Goal: Information Seeking & Learning: Understand process/instructions

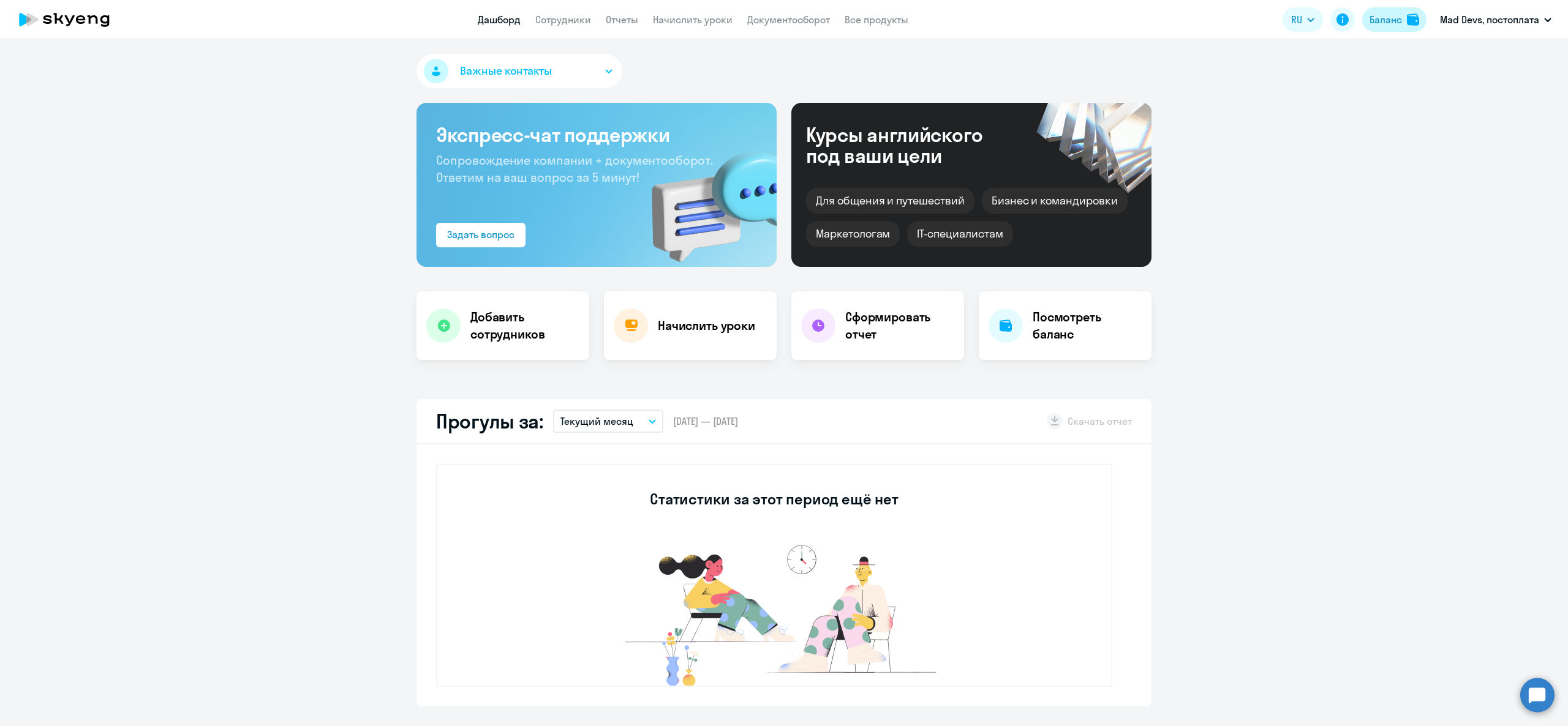
click at [1419, 24] on img at bounding box center [1413, 19] width 12 height 12
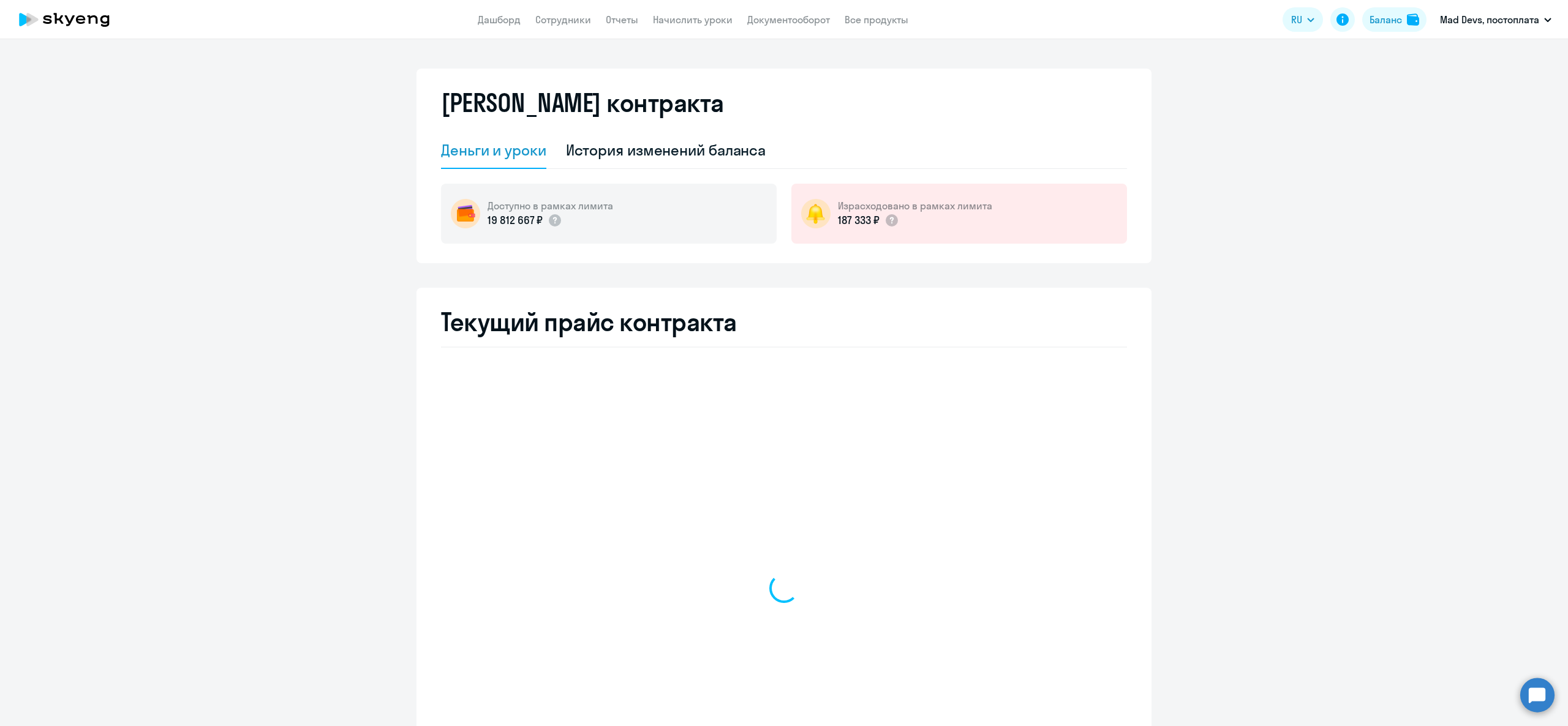
select select "english_adult_not_native_speaker"
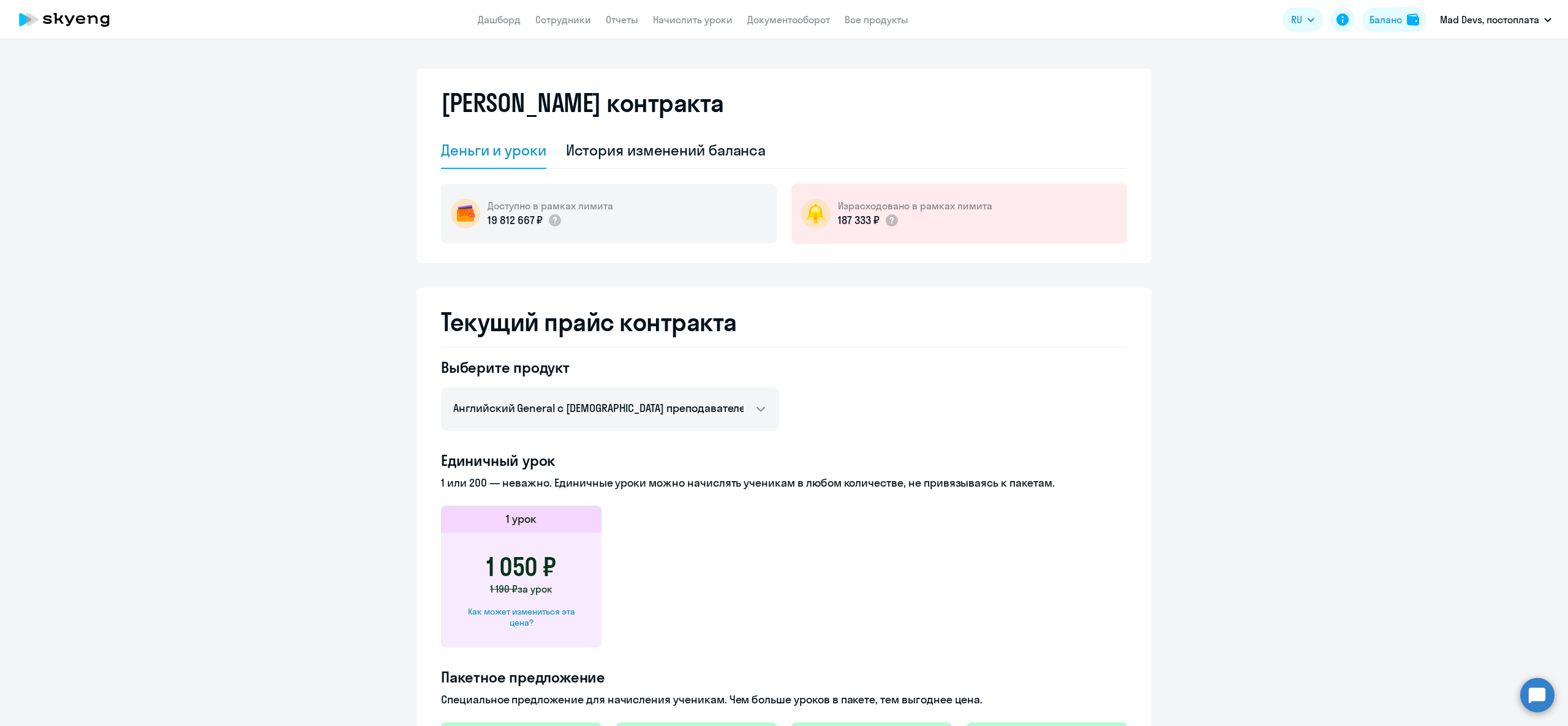
click at [554, 624] on div "Как может измениться эта цена?" at bounding box center [521, 617] width 121 height 22
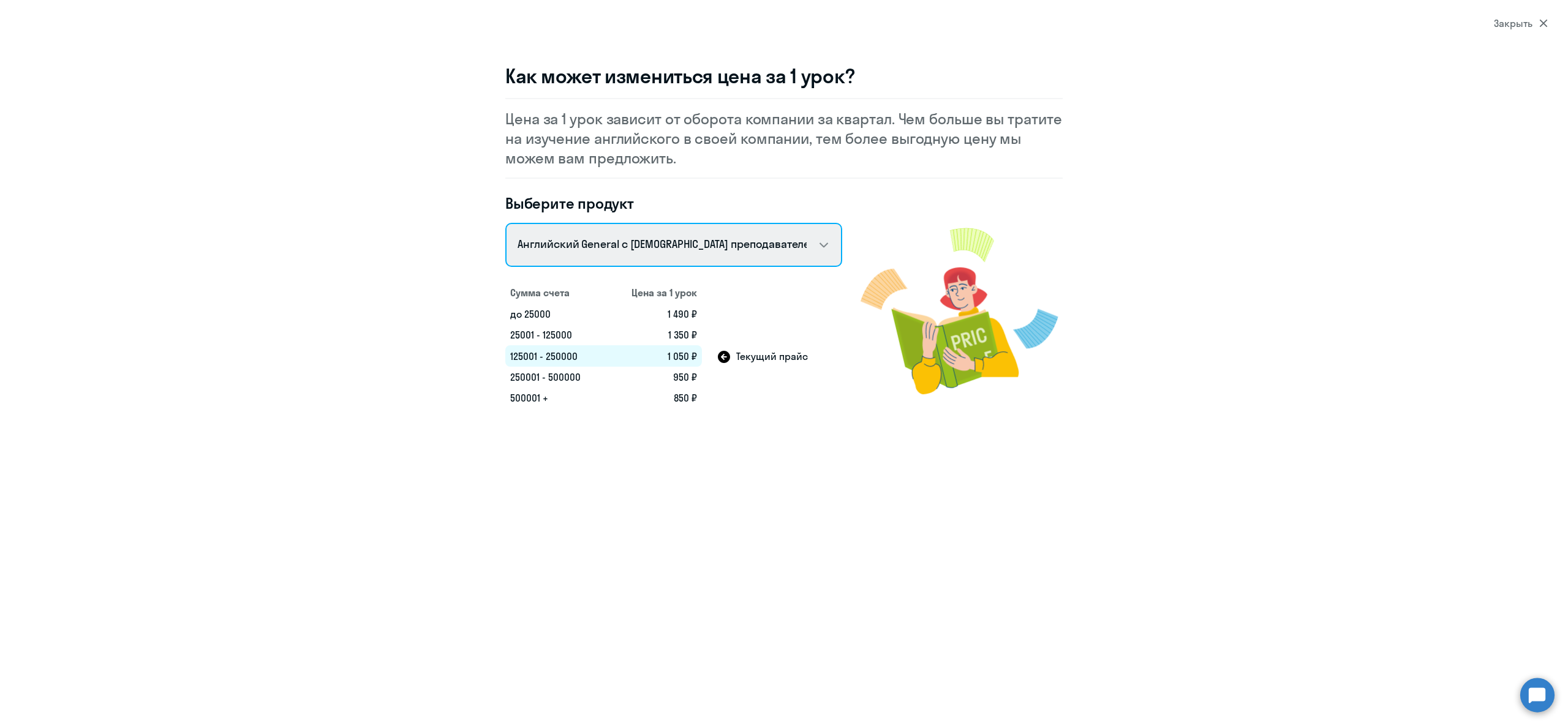
click at [687, 242] on select "Английский General с русскоговорящим преподавателем Английский General с англог…" at bounding box center [674, 245] width 337 height 44
select select "english_adult_not_native_speaker_premium"
click at [506, 223] on select "Английский General с русскоговорящим преподавателем Английский General с англог…" at bounding box center [674, 245] width 337 height 44
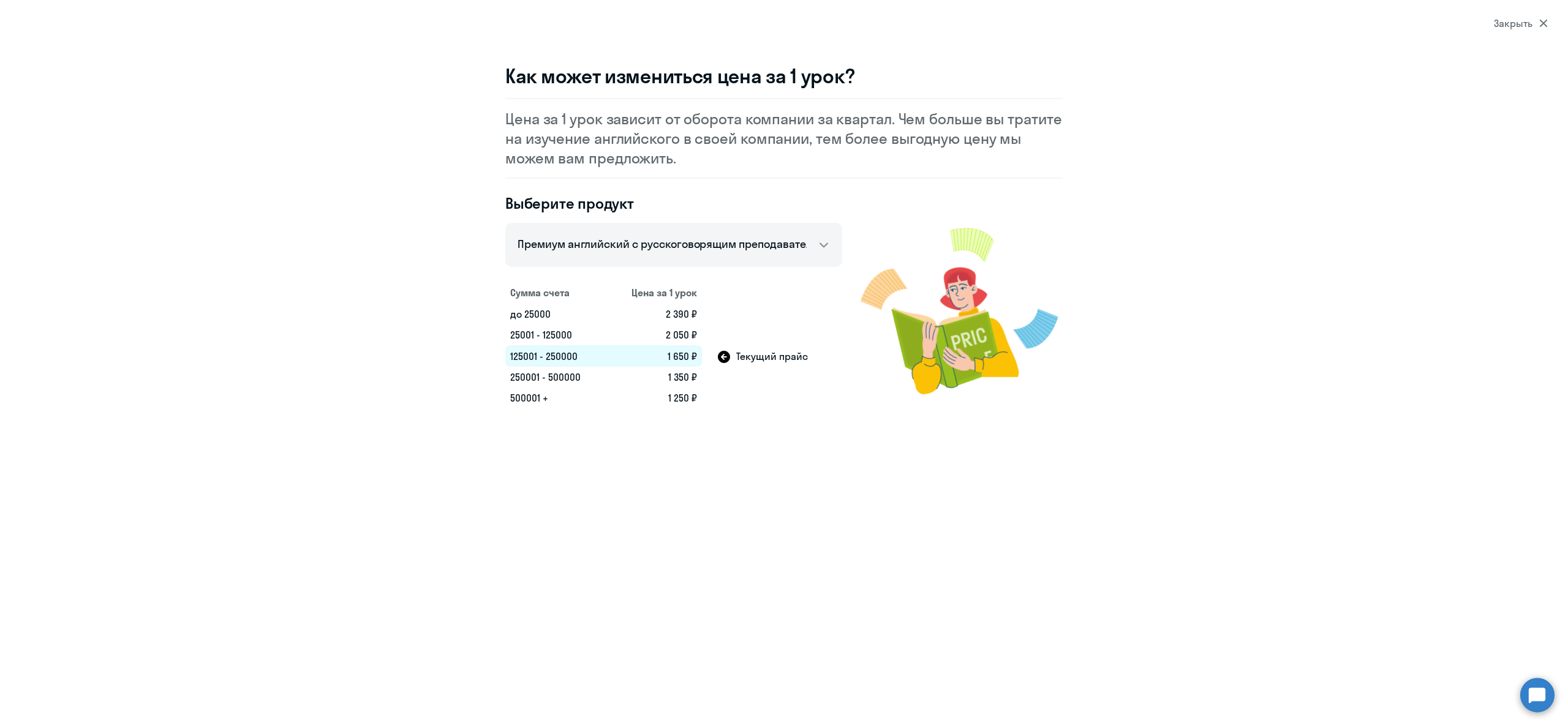
click at [679, 358] on td "1 650 ₽" at bounding box center [654, 356] width 95 height 22
click at [679, 362] on td "1 650 ₽" at bounding box center [654, 356] width 95 height 22
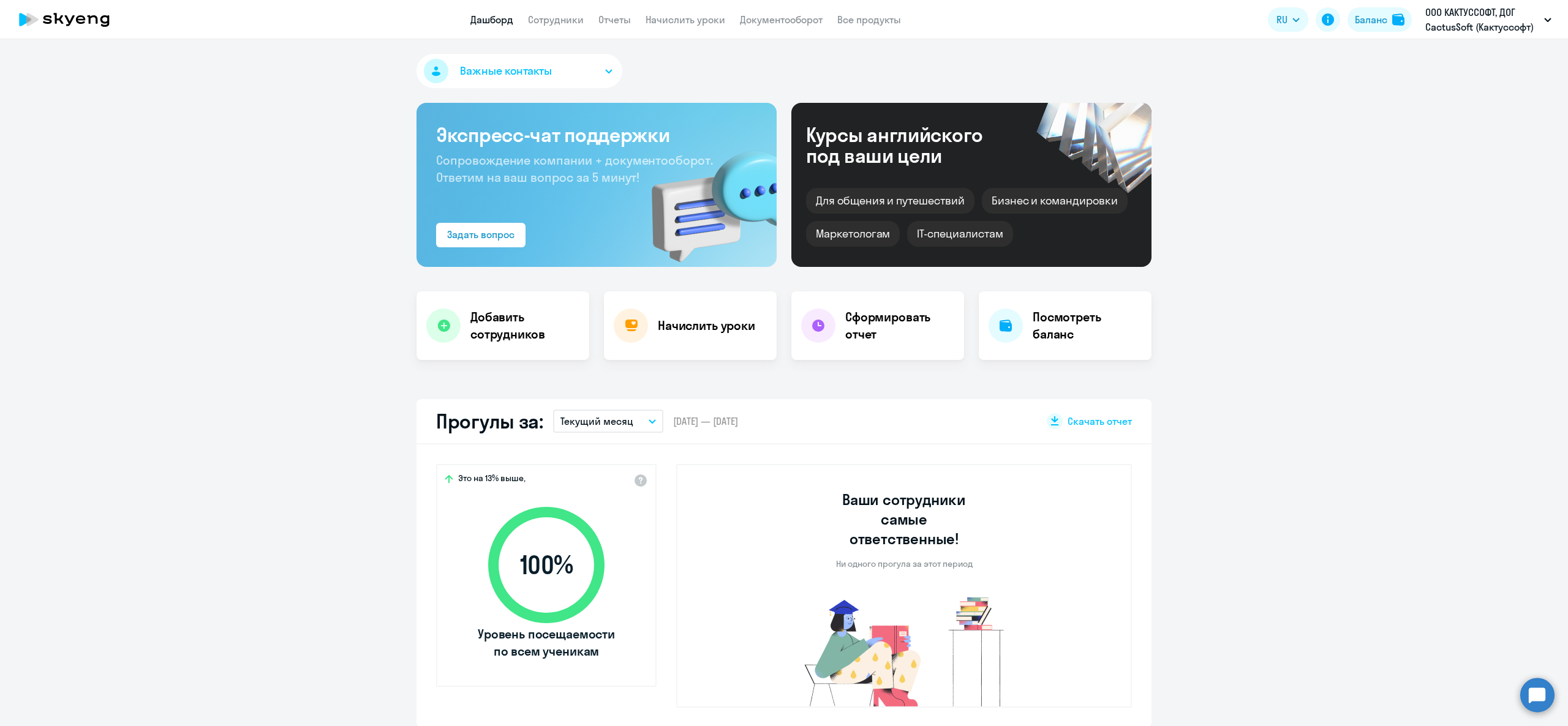
select select "30"
